Goal: Check status: Check status

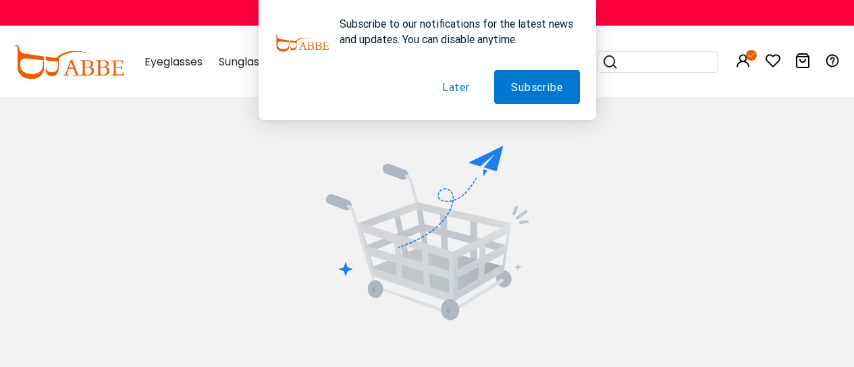
click at [446, 88] on button "Later" at bounding box center [455, 87] width 61 height 34
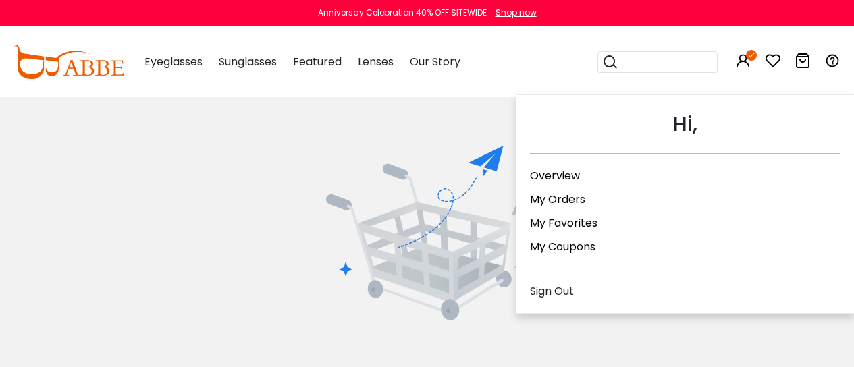
click at [564, 192] on link "My Orders" at bounding box center [557, 200] width 55 height 16
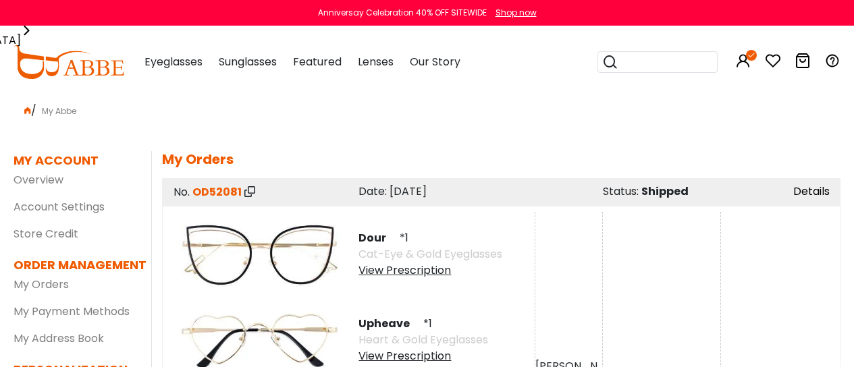
click at [800, 195] on link "Details" at bounding box center [812, 192] width 36 height 16
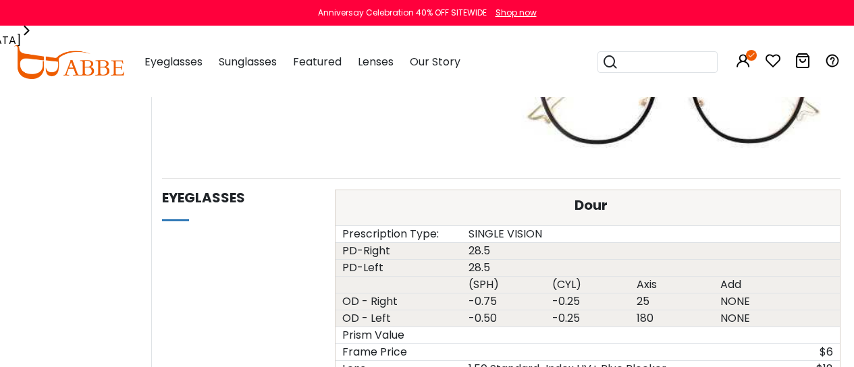
scroll to position [810, 0]
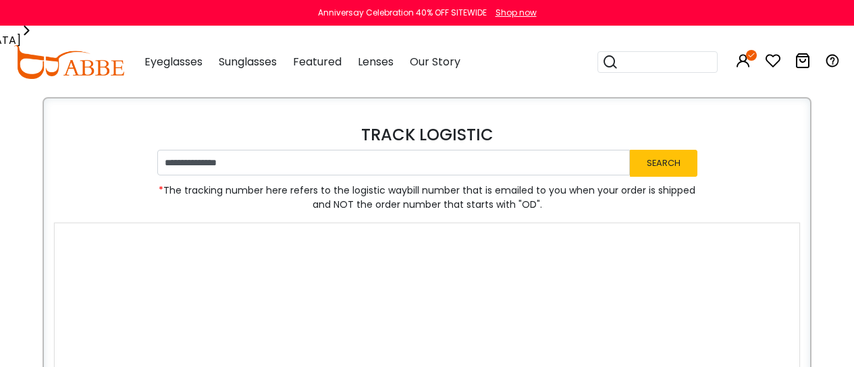
scroll to position [68, 0]
